Goal: Information Seeking & Learning: Learn about a topic

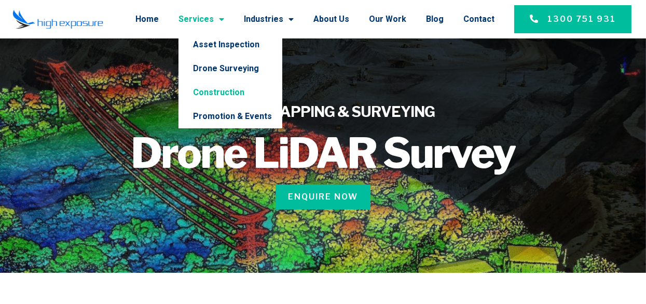
click at [231, 98] on link "Construction" at bounding box center [231, 92] width 104 height 24
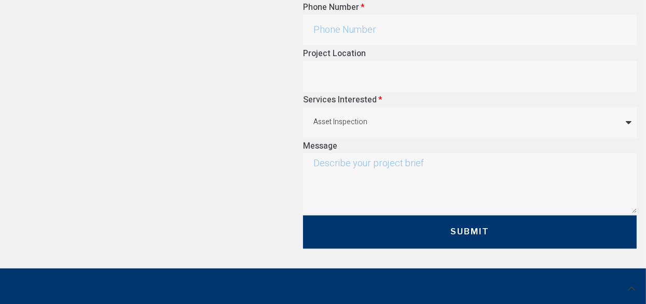
scroll to position [2699, 0]
